Goal: Task Accomplishment & Management: Use online tool/utility

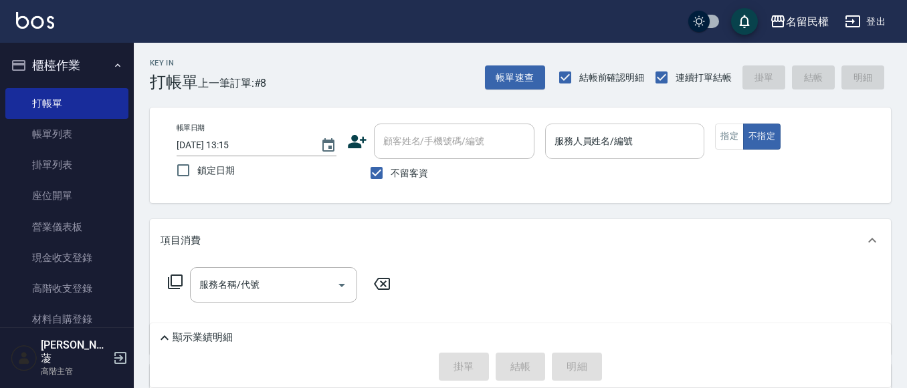
click at [618, 156] on div "服務人員姓名/編號" at bounding box center [625, 141] width 160 height 35
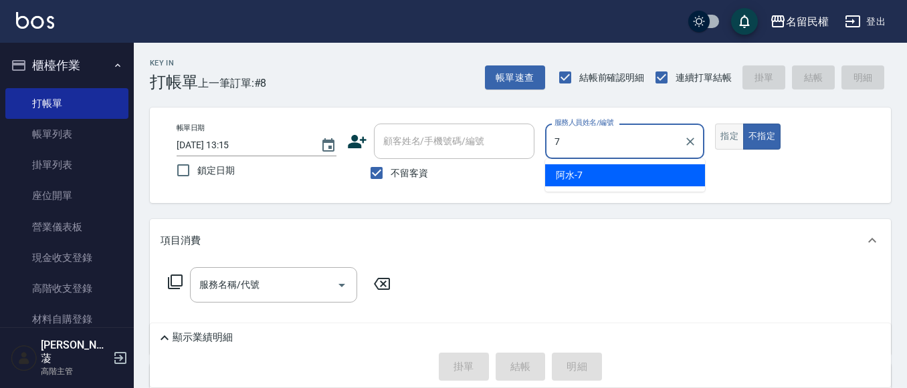
type input "阿水-7"
type button "false"
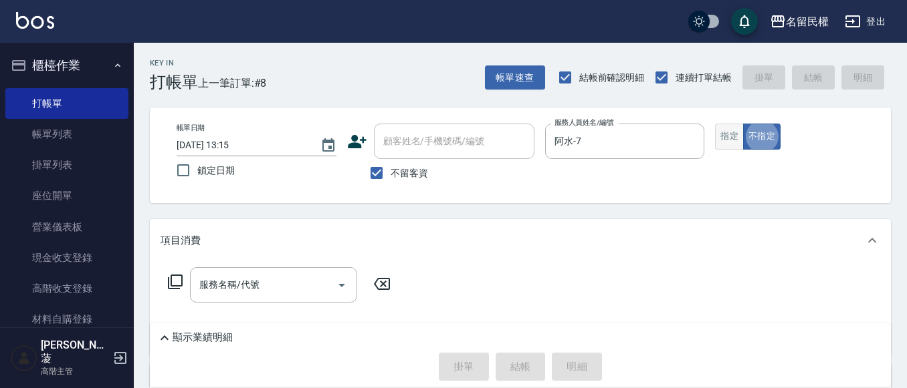
click at [737, 125] on button "指定" at bounding box center [729, 137] width 29 height 26
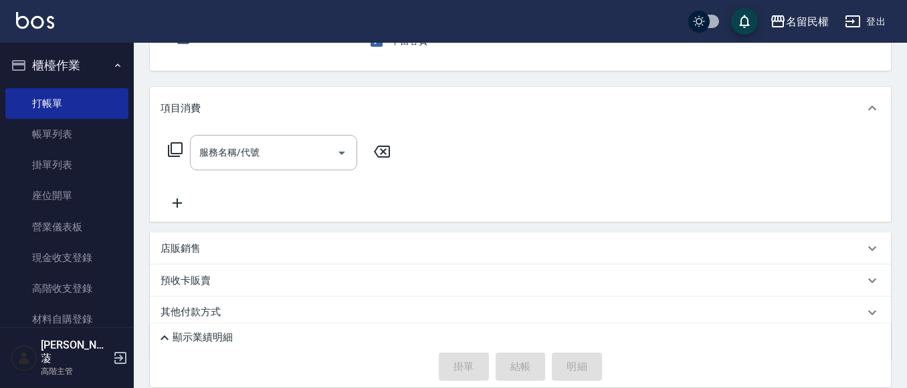
scroll to position [134, 0]
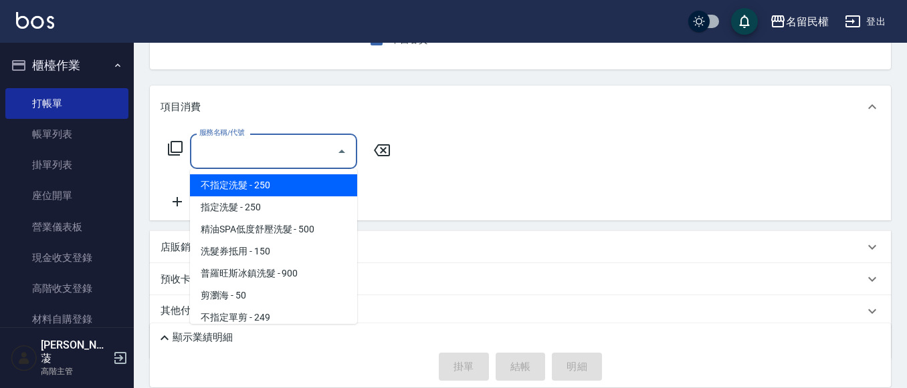
click at [251, 161] on input "服務名稱/代號" at bounding box center [263, 151] width 135 height 23
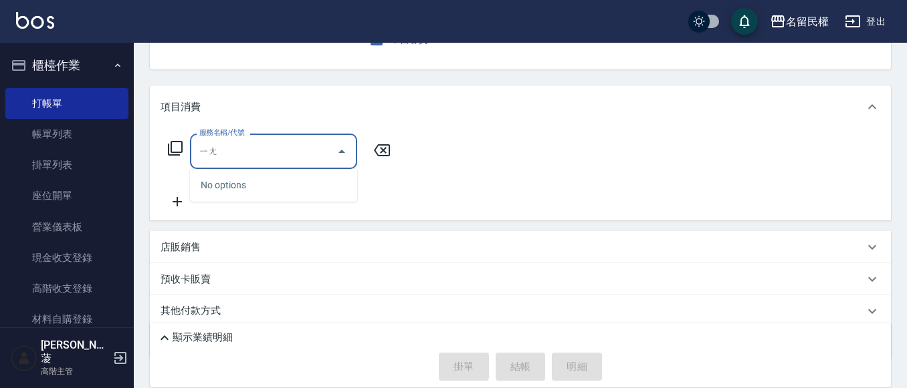
type input "樣"
type input "[PERSON_NAME]"
type input "養"
type input "漾"
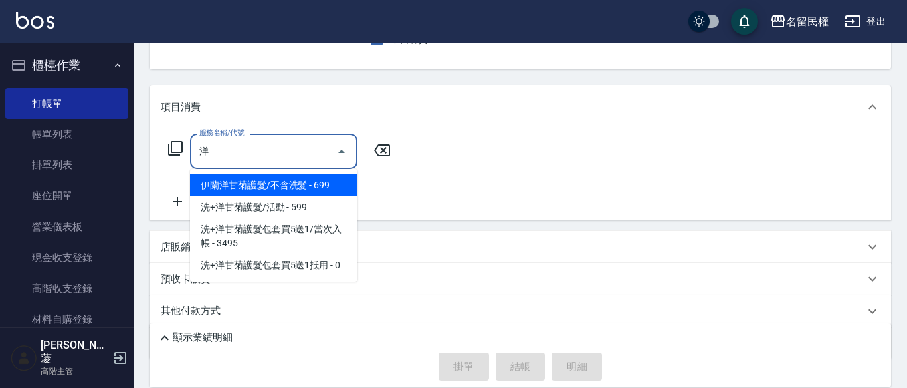
click at [321, 179] on span "伊蘭洋甘菊護髮/不含洗髮 - 699" at bounding box center [273, 186] width 167 height 22
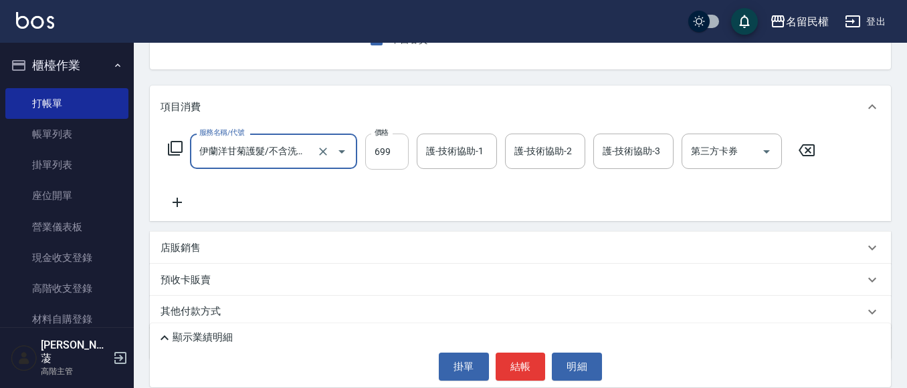
type input "伊蘭洋甘菊護髮/不含洗髮(521)"
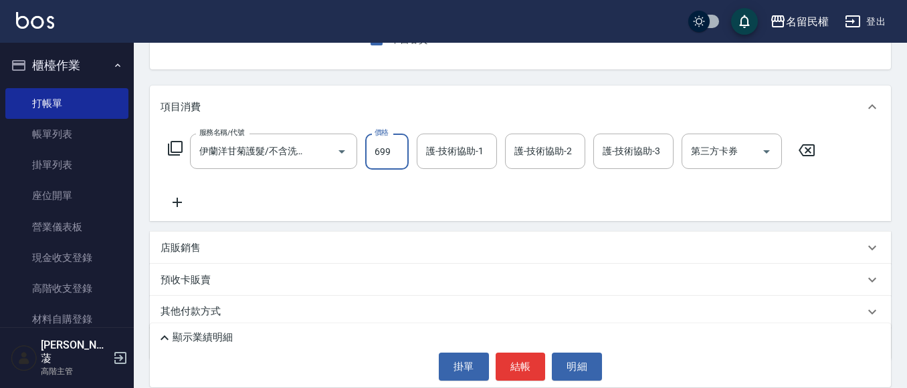
click at [384, 160] on input "699" at bounding box center [386, 152] width 43 height 36
type input "700"
click at [428, 149] on input "護-技術協助-1" at bounding box center [457, 151] width 68 height 23
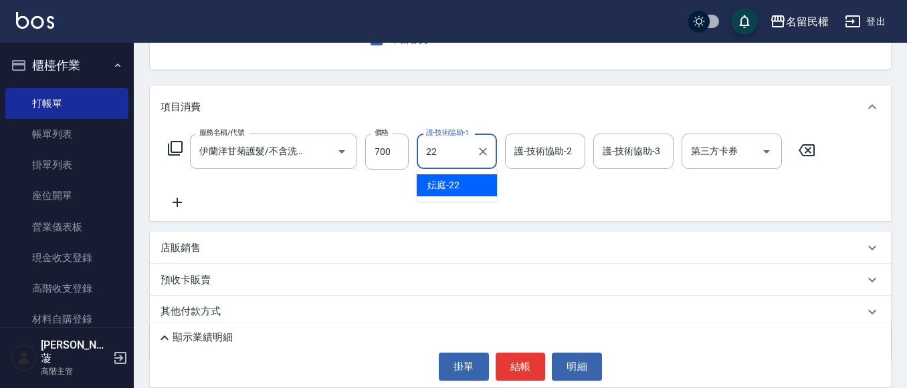
type input "妘庭-22"
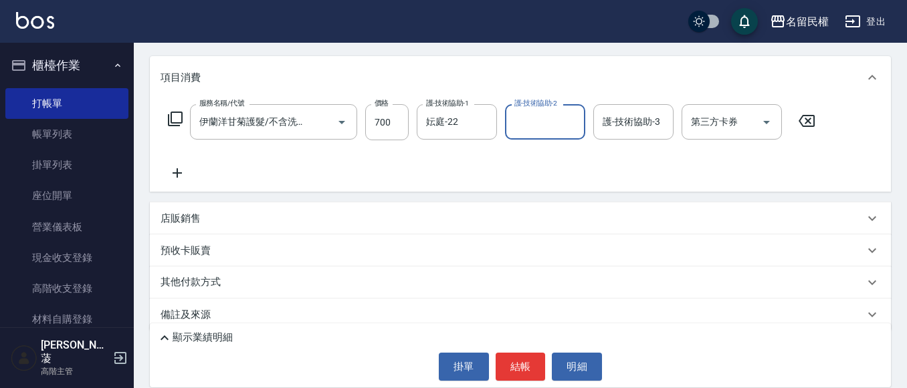
scroll to position [179, 0]
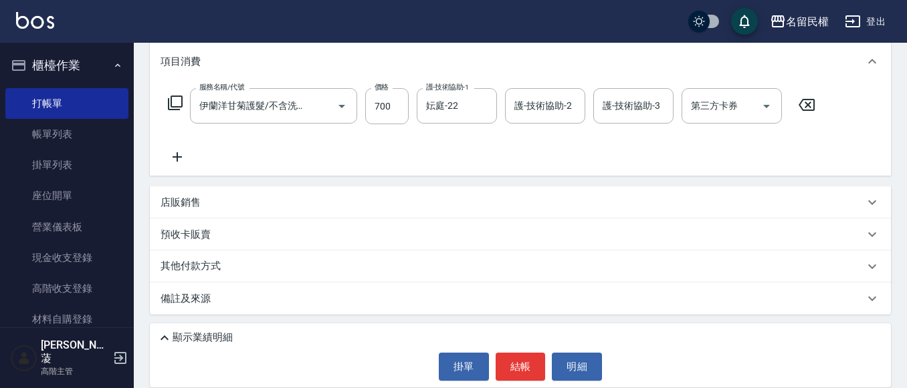
click at [171, 158] on icon at bounding box center [176, 157] width 33 height 16
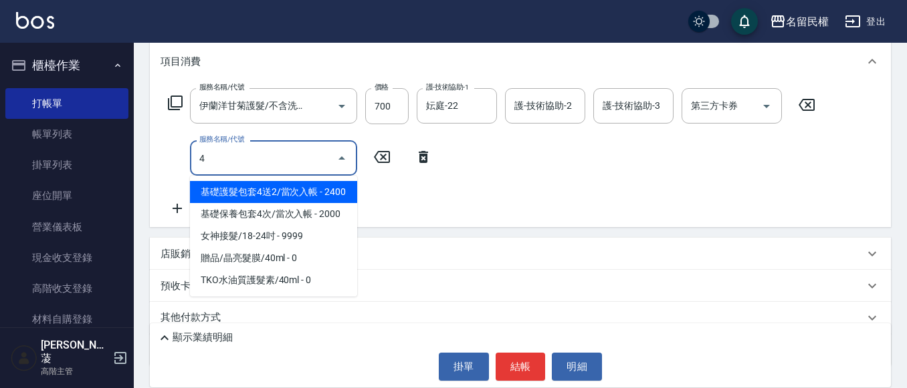
scroll to position [0, 0]
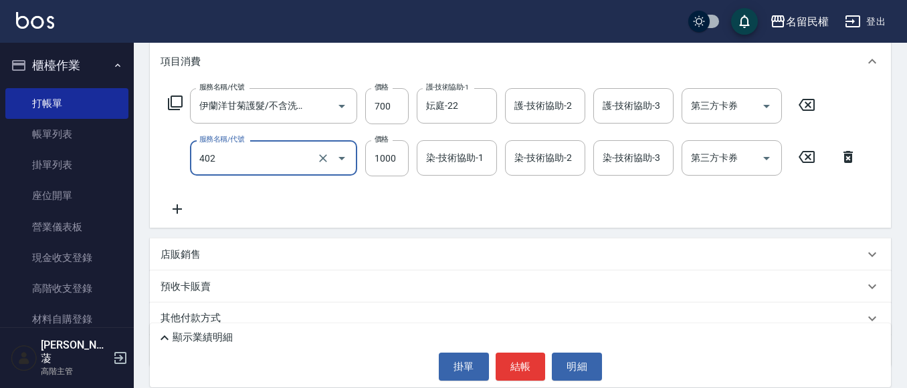
type input "染髮(402)"
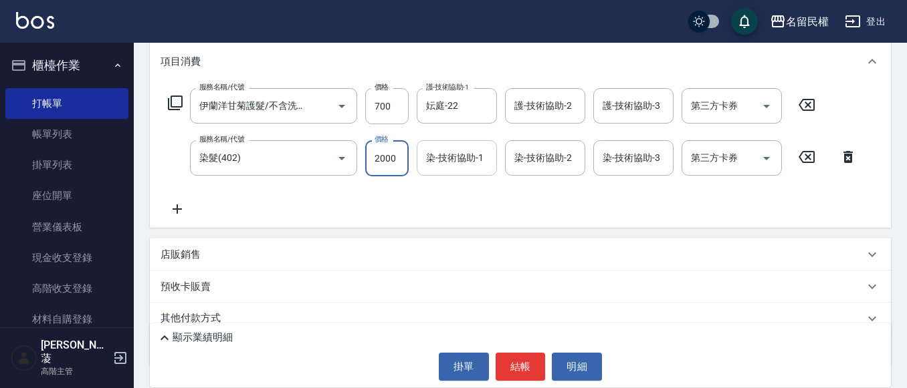
type input "2000"
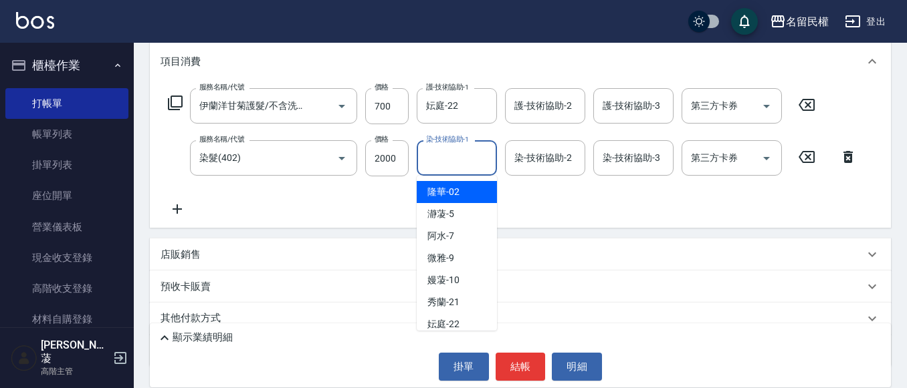
click at [472, 153] on input "染-技術協助-1" at bounding box center [457, 157] width 68 height 23
type input "妘庭-22"
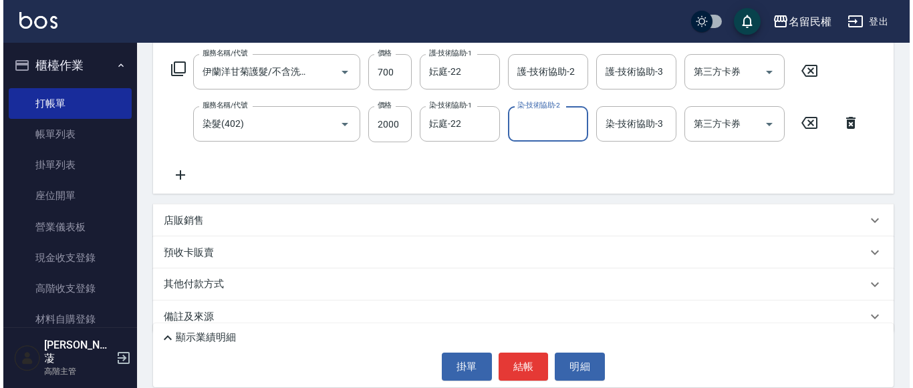
scroll to position [231, 0]
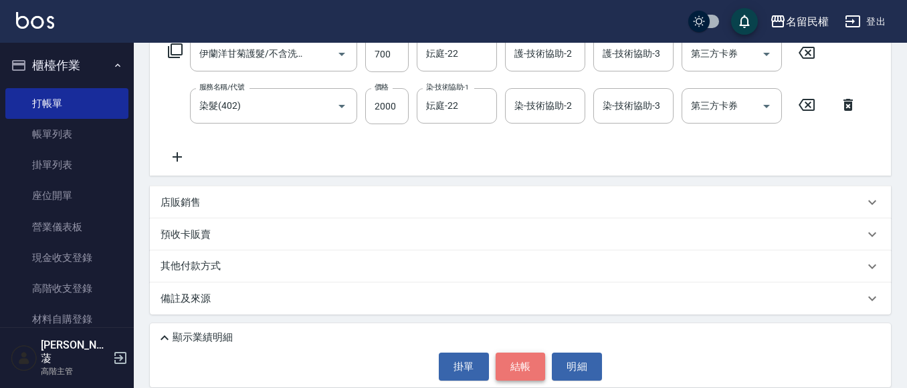
click at [509, 362] on button "結帳" at bounding box center [520, 367] width 50 height 28
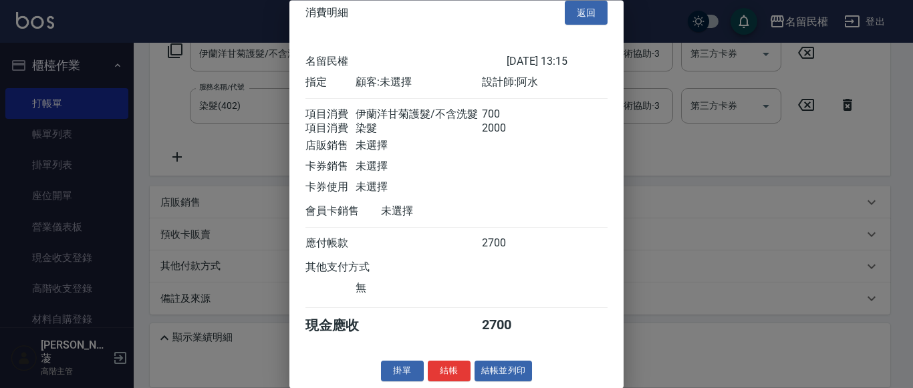
scroll to position [33, 0]
click at [439, 374] on button "結帳" at bounding box center [449, 372] width 43 height 21
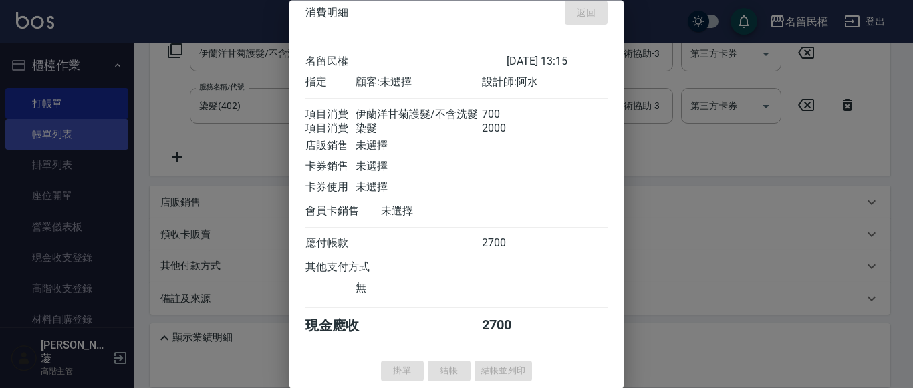
type input "[DATE] 14:26"
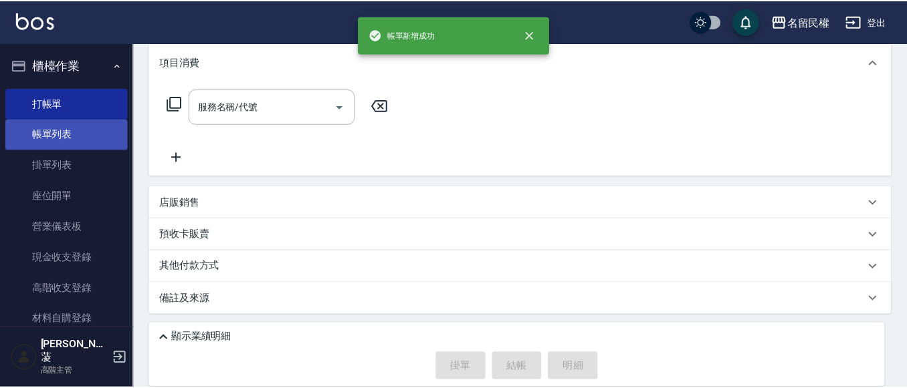
scroll to position [0, 0]
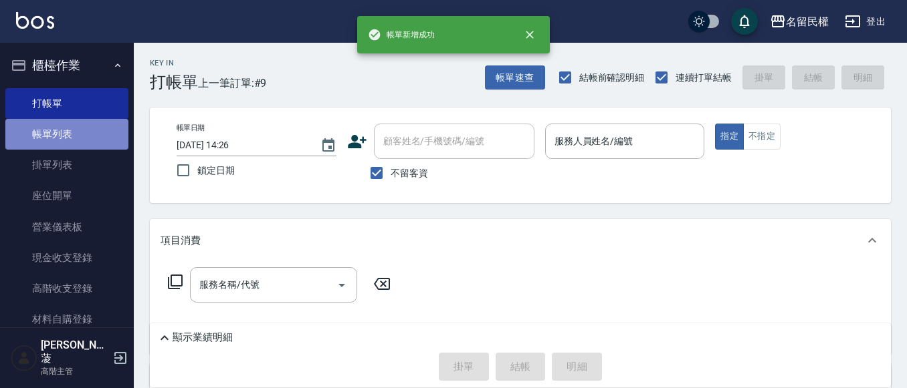
click at [73, 137] on link "帳單列表" at bounding box center [66, 134] width 123 height 31
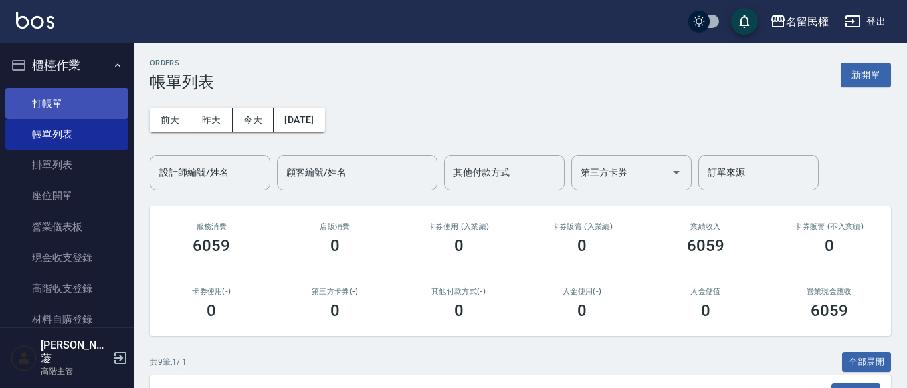
click at [65, 111] on link "打帳單" at bounding box center [66, 103] width 123 height 31
